Goal: Ask a question: Seek information or help from site administrators or community

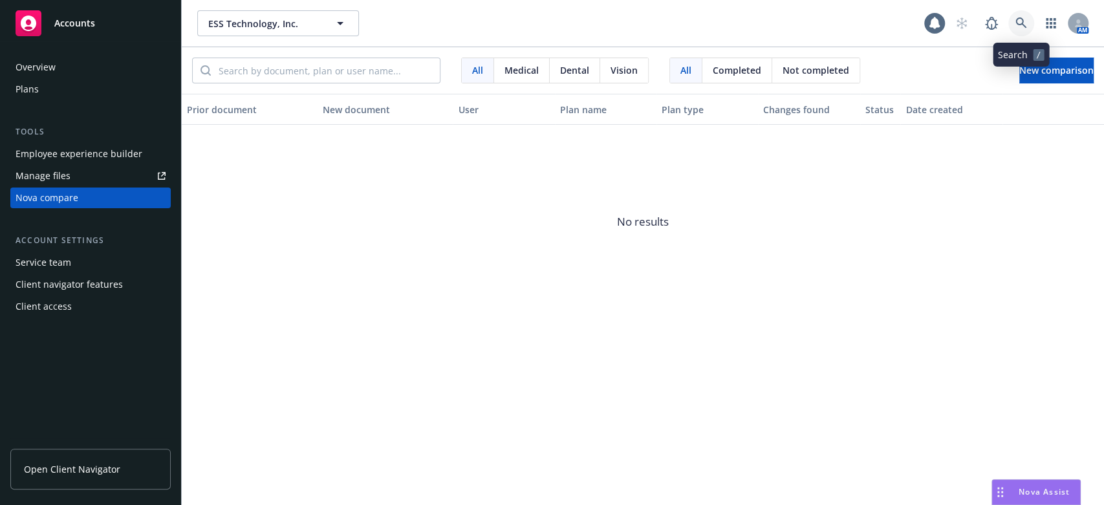
click at [1018, 21] on icon at bounding box center [1021, 23] width 12 height 12
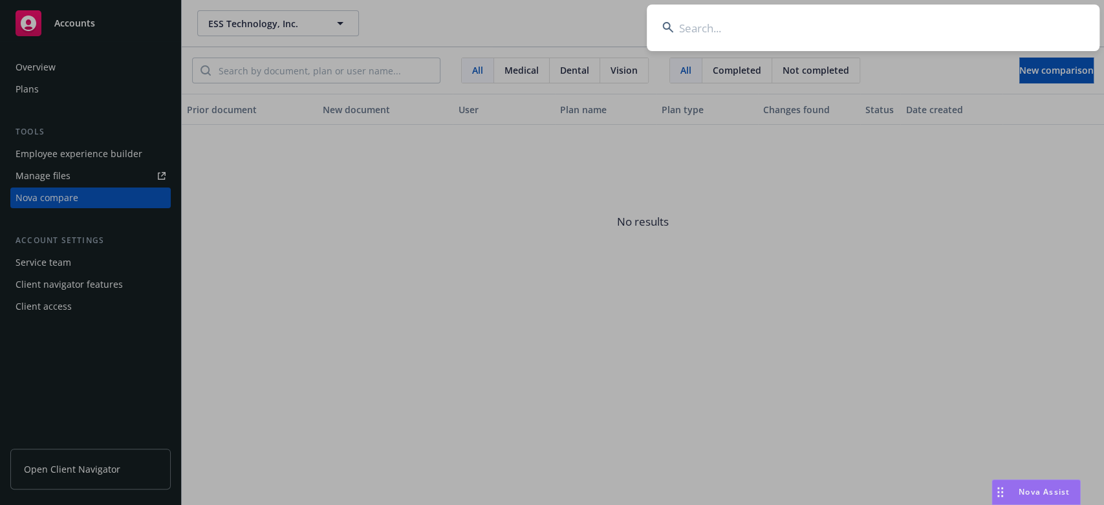
click at [699, 27] on input at bounding box center [872, 28] width 453 height 47
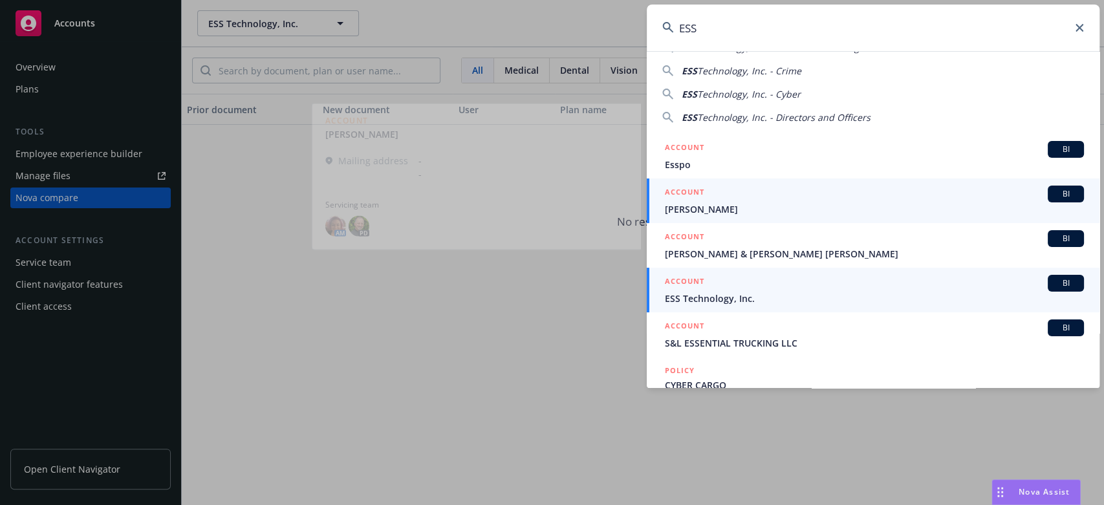
scroll to position [72, 0]
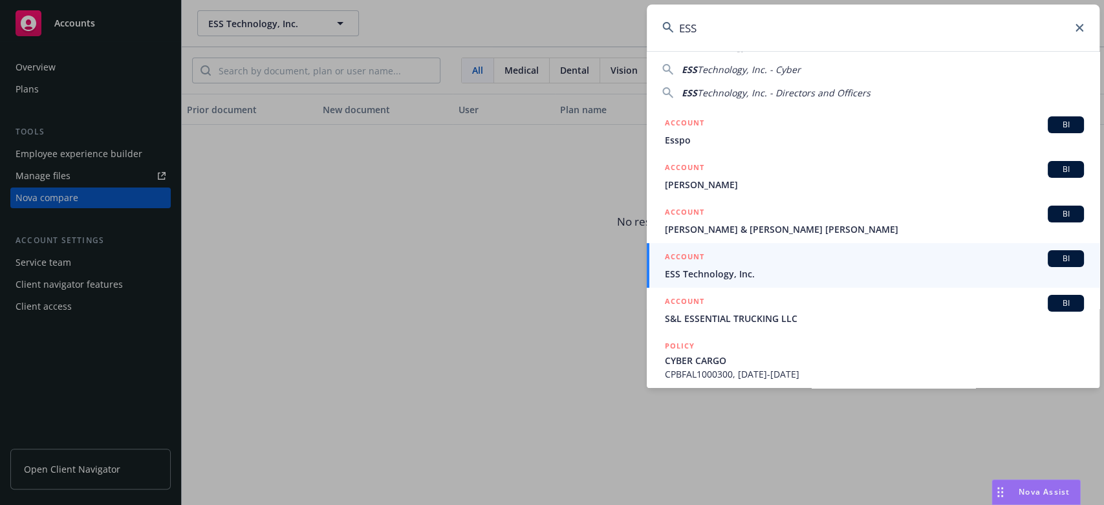
click at [734, 32] on input "ESS" at bounding box center [872, 28] width 453 height 47
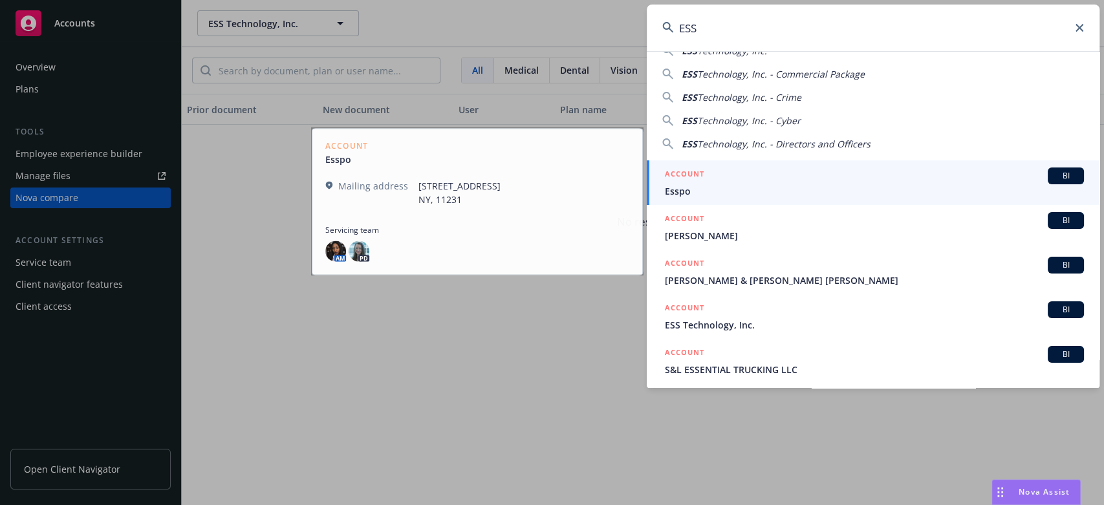
scroll to position [0, 0]
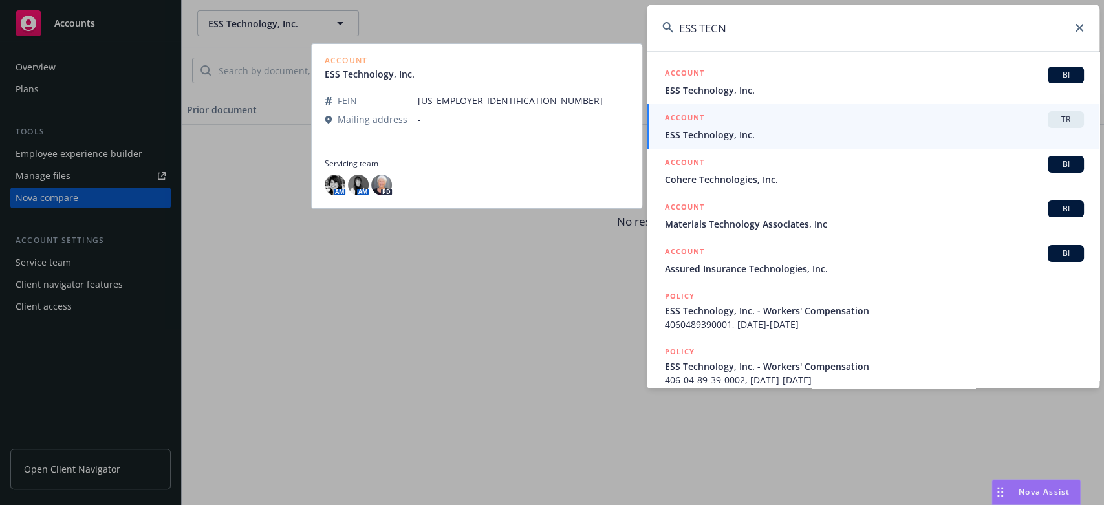
type input "ESS TECN"
click at [729, 130] on span "ESS Technology, Inc." at bounding box center [874, 135] width 419 height 14
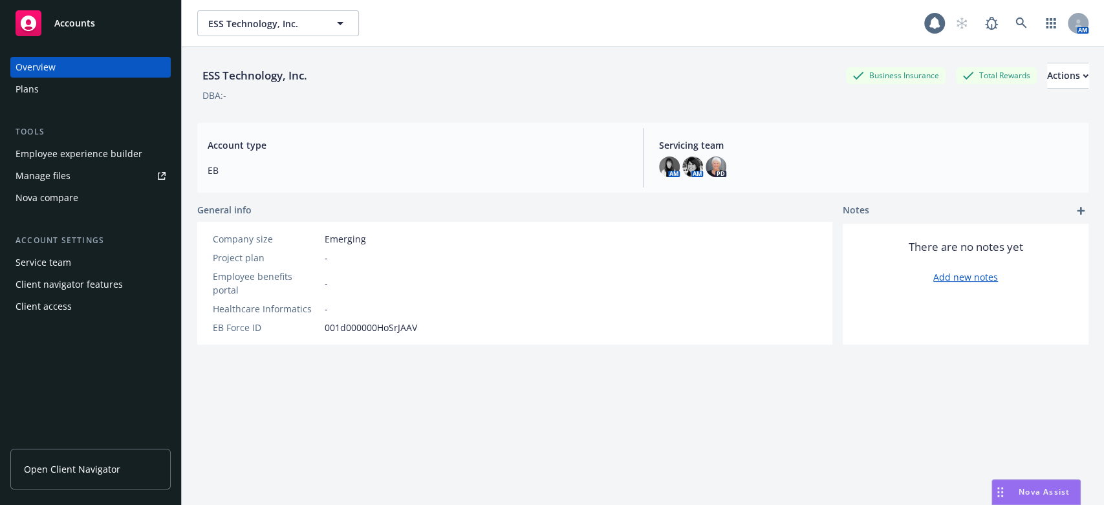
click at [1027, 489] on span "Nova Assist" at bounding box center [1043, 491] width 51 height 11
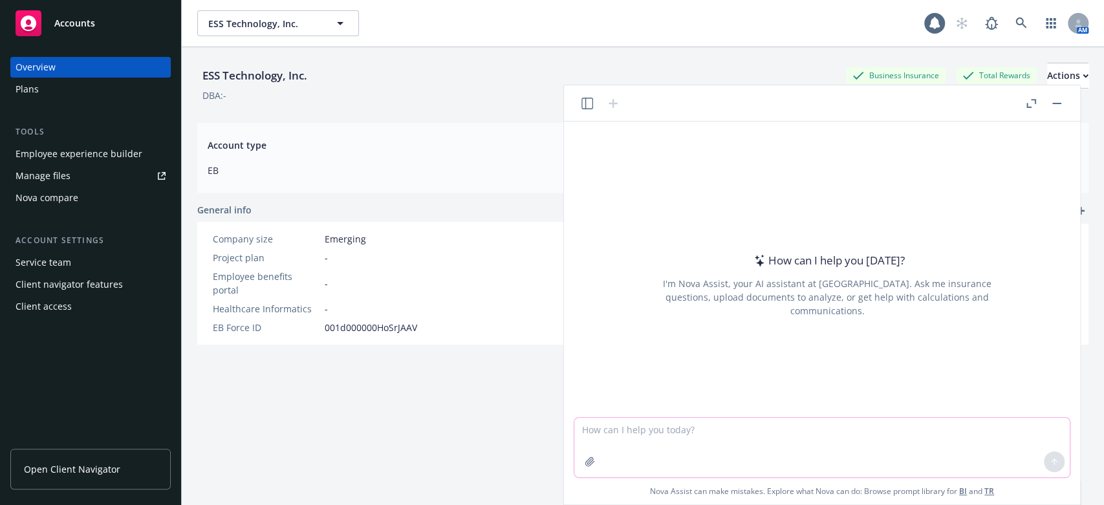
click at [621, 429] on textarea at bounding box center [821, 447] width 495 height 59
paste textarea "Hi Chat GPT, I am working on a presentation for Human Resources and Finance Exe…"
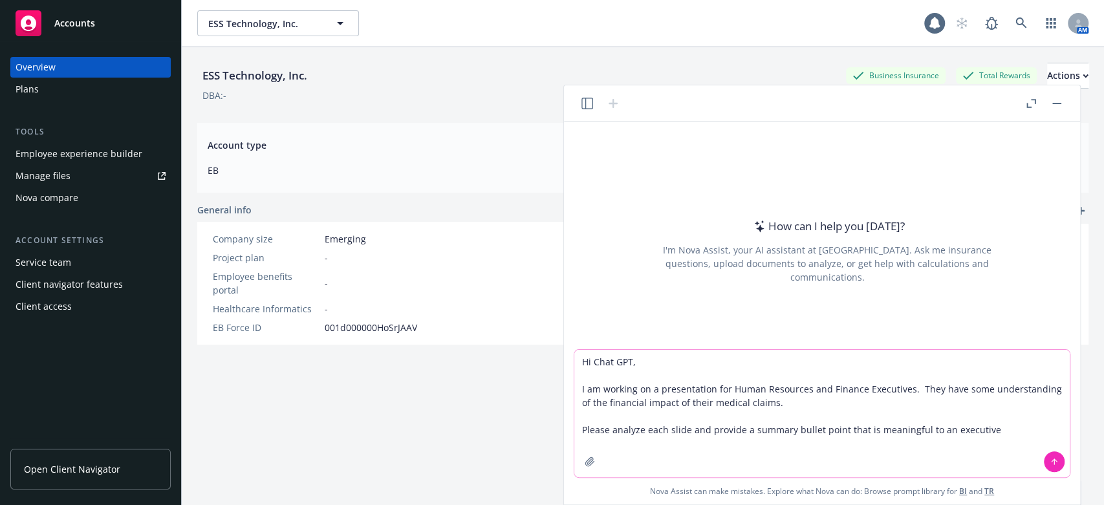
type textarea "Hi Chat GPT, I am working on a presentation for Human Resources and Finance Exe…"
click at [589, 463] on icon "button" at bounding box center [589, 461] width 8 height 8
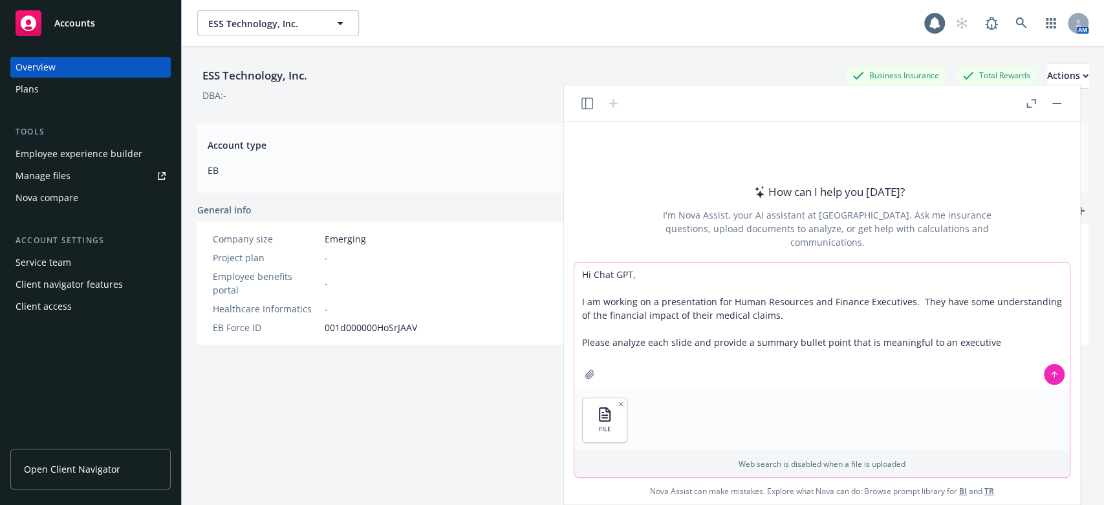
click at [1054, 372] on icon at bounding box center [1054, 374] width 0 height 5
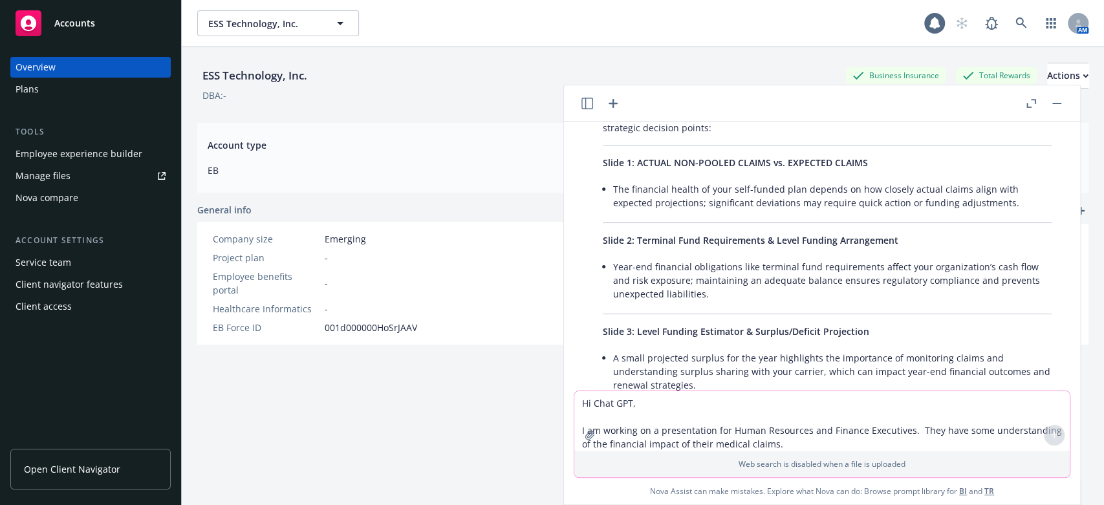
scroll to position [261, 0]
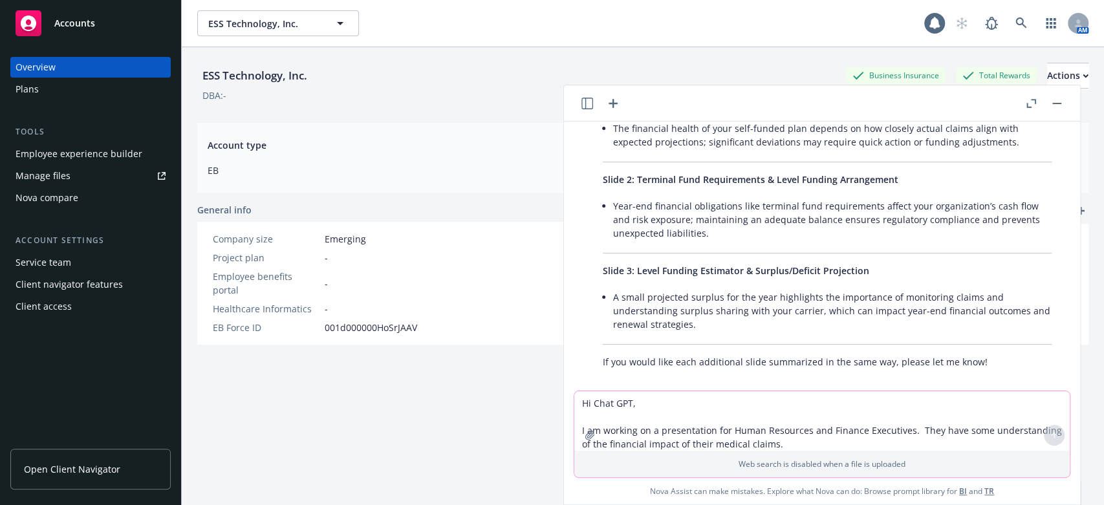
click at [618, 424] on textarea "Hi Chat GPT, I am working on a presentation for Human Resources and Finance Exe…" at bounding box center [821, 420] width 495 height 59
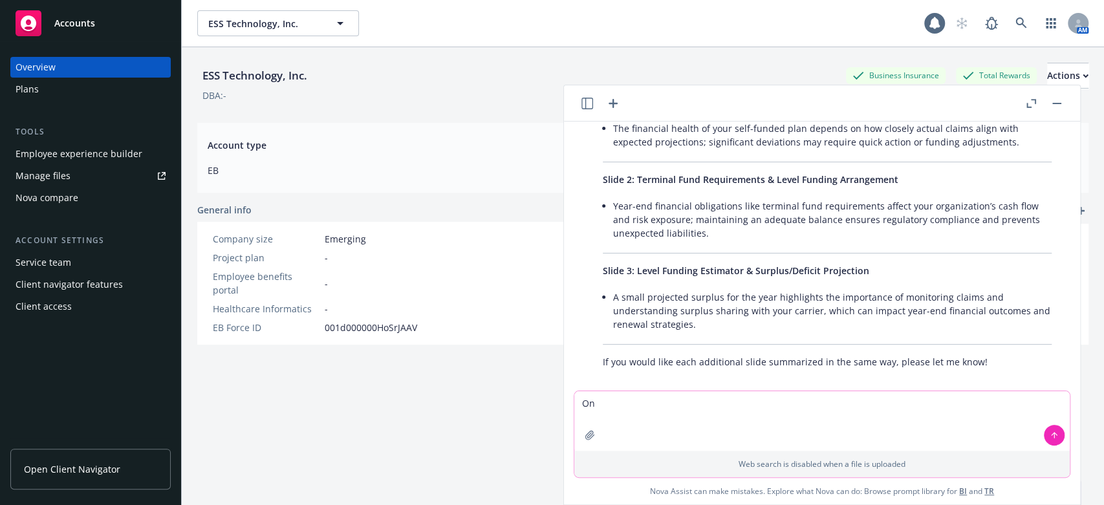
type textarea "O"
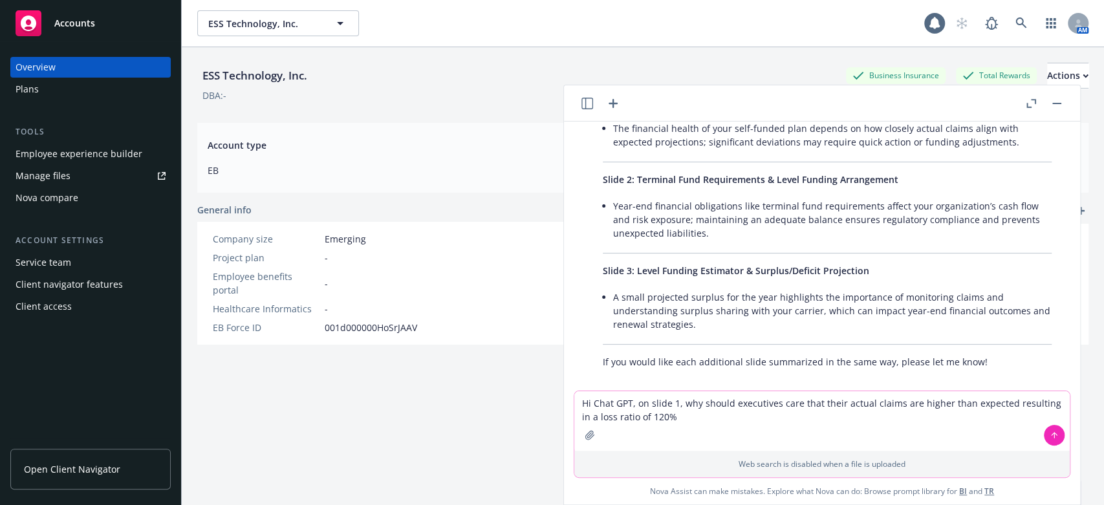
type textarea "Hi Chat GPT, on slide 1, why should executives care that their actual claims ar…"
drag, startPoint x: 635, startPoint y: 402, endPoint x: 645, endPoint y: 403, distance: 9.8
click at [635, 402] on textarea "Hi Chat GPT, on slide 1, why should executives care that their actual claims ar…" at bounding box center [821, 420] width 495 height 59
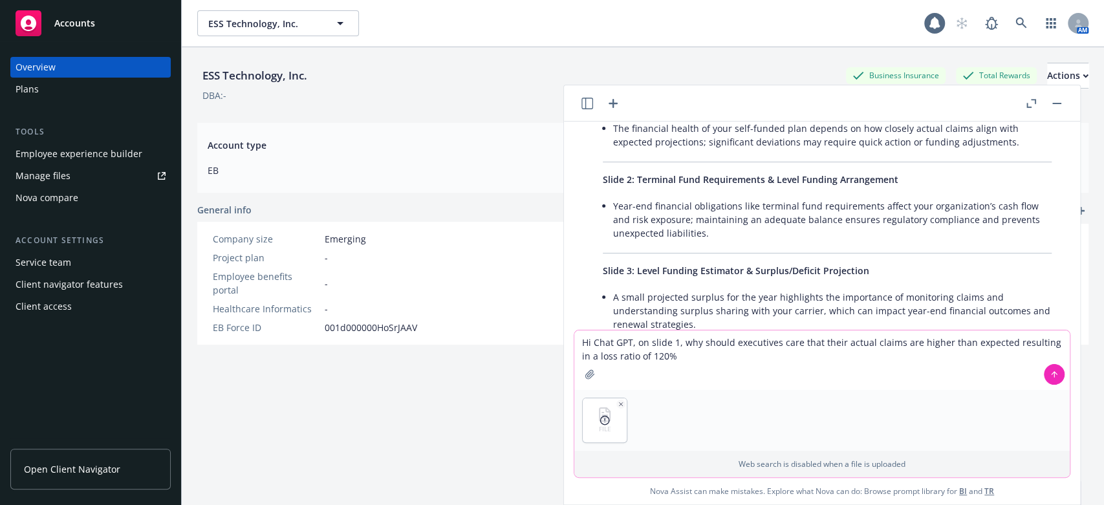
click at [617, 405] on icon "button" at bounding box center [620, 404] width 6 height 6
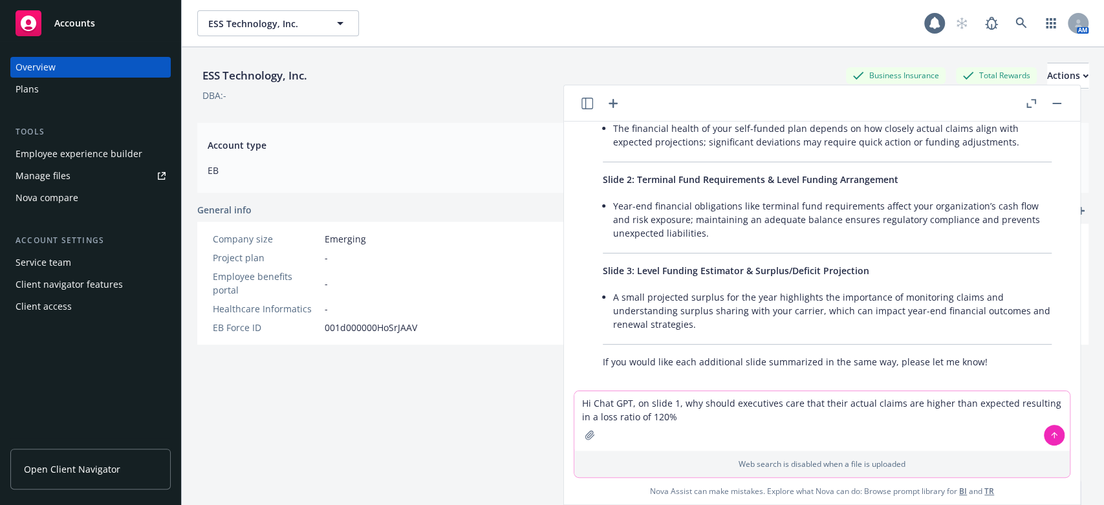
click at [1050, 435] on icon at bounding box center [1053, 435] width 9 height 9
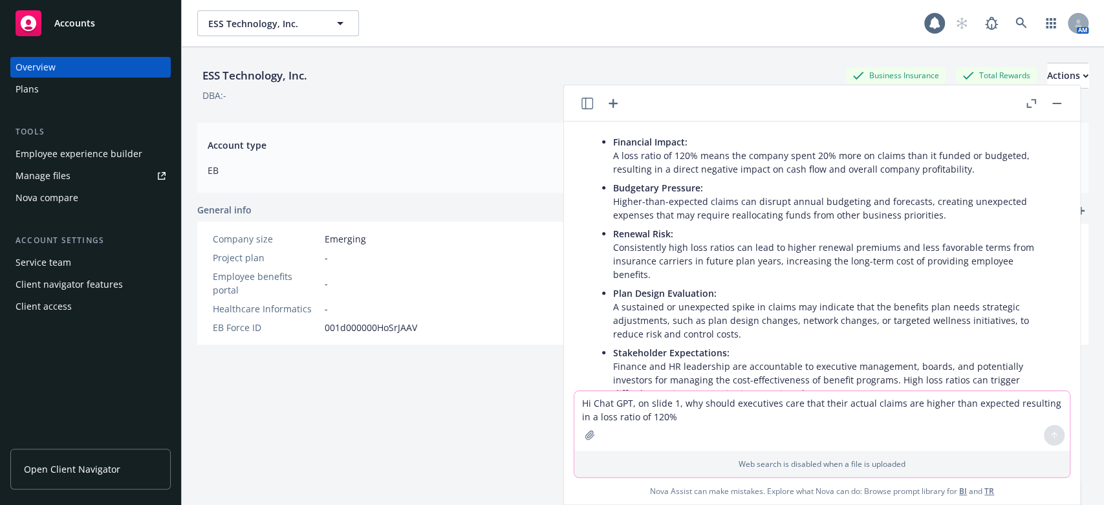
scroll to position [685, 0]
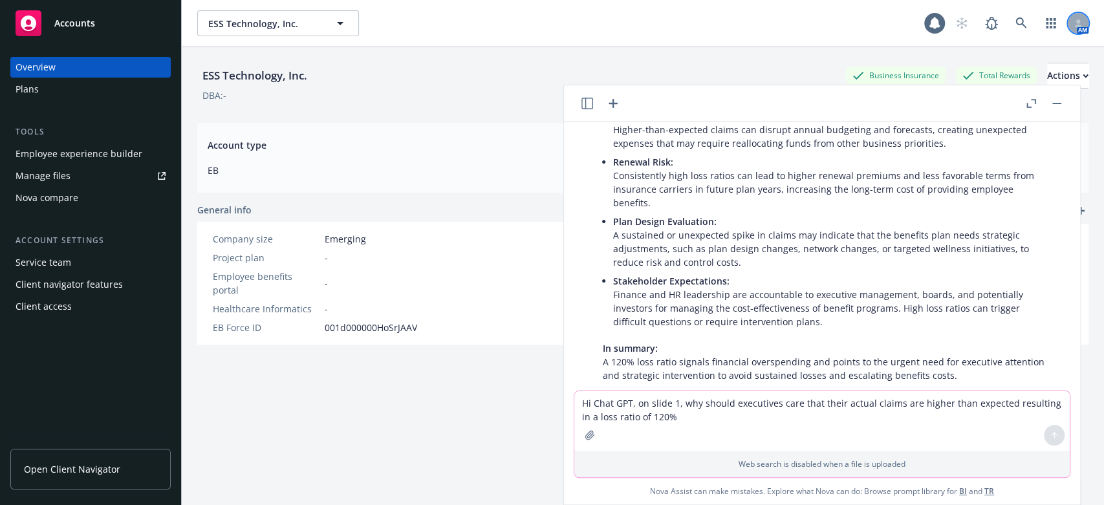
click at [1067, 23] on div at bounding box center [1077, 23] width 21 height 21
click at [978, 60] on link "Log out" at bounding box center [1012, 58] width 129 height 26
